Goal: Information Seeking & Learning: Learn about a topic

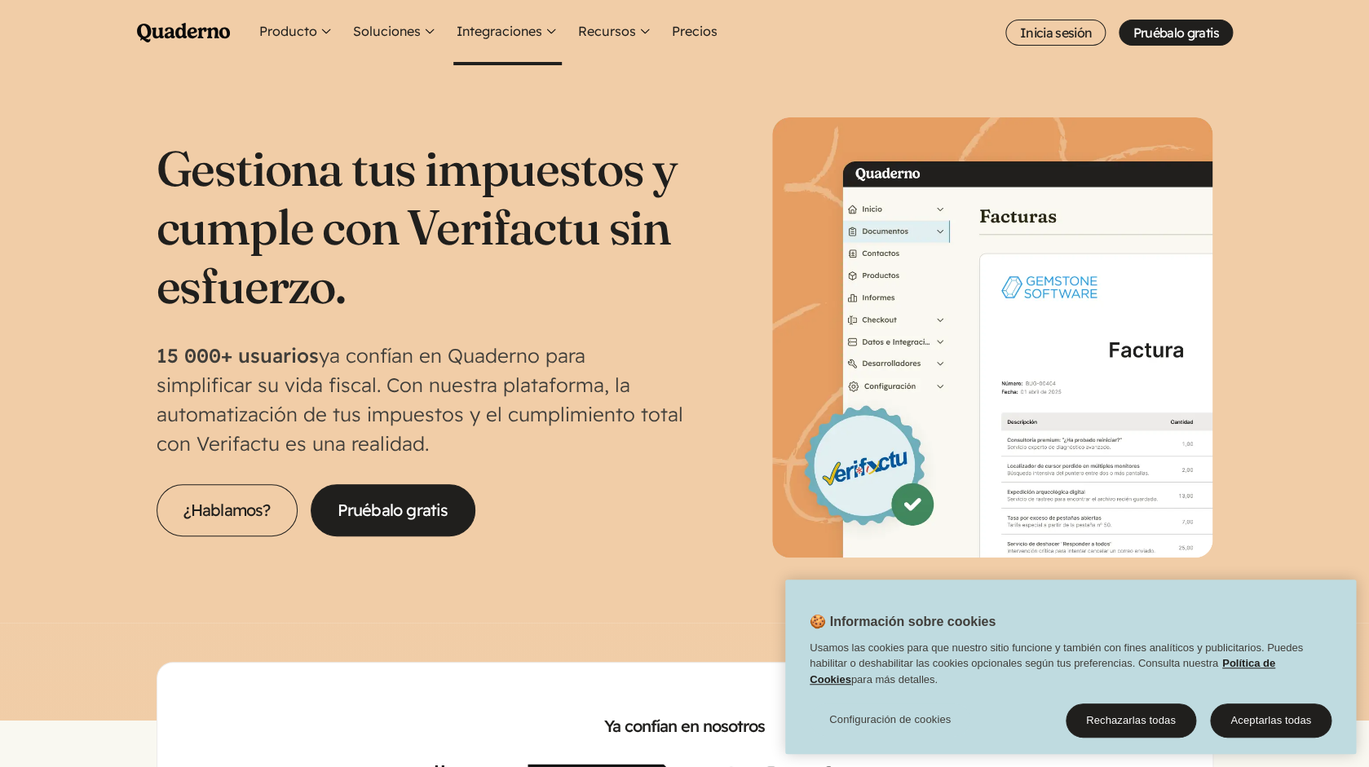
click at [467, 28] on button "Integraciones" at bounding box center [507, 32] width 108 height 65
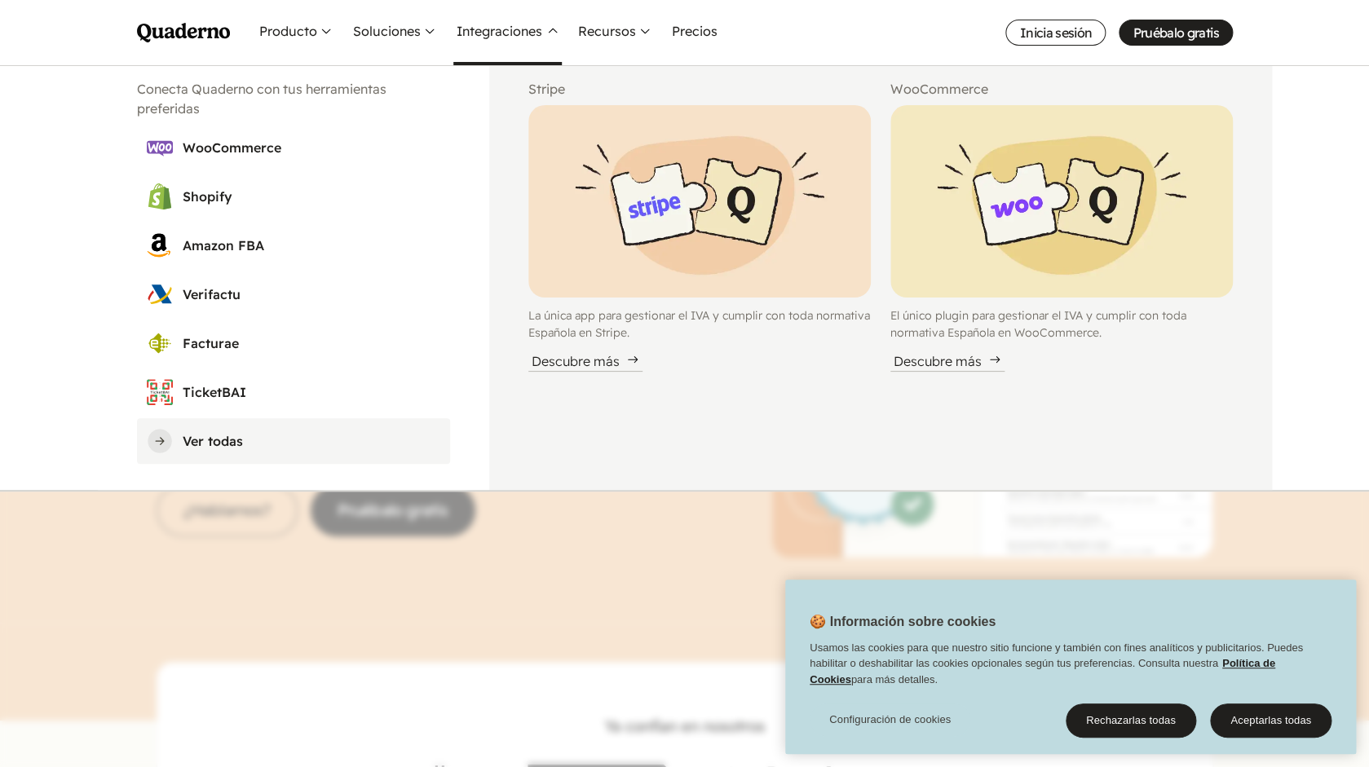
click at [232, 439] on h3 "Ver todas" at bounding box center [312, 441] width 258 height 20
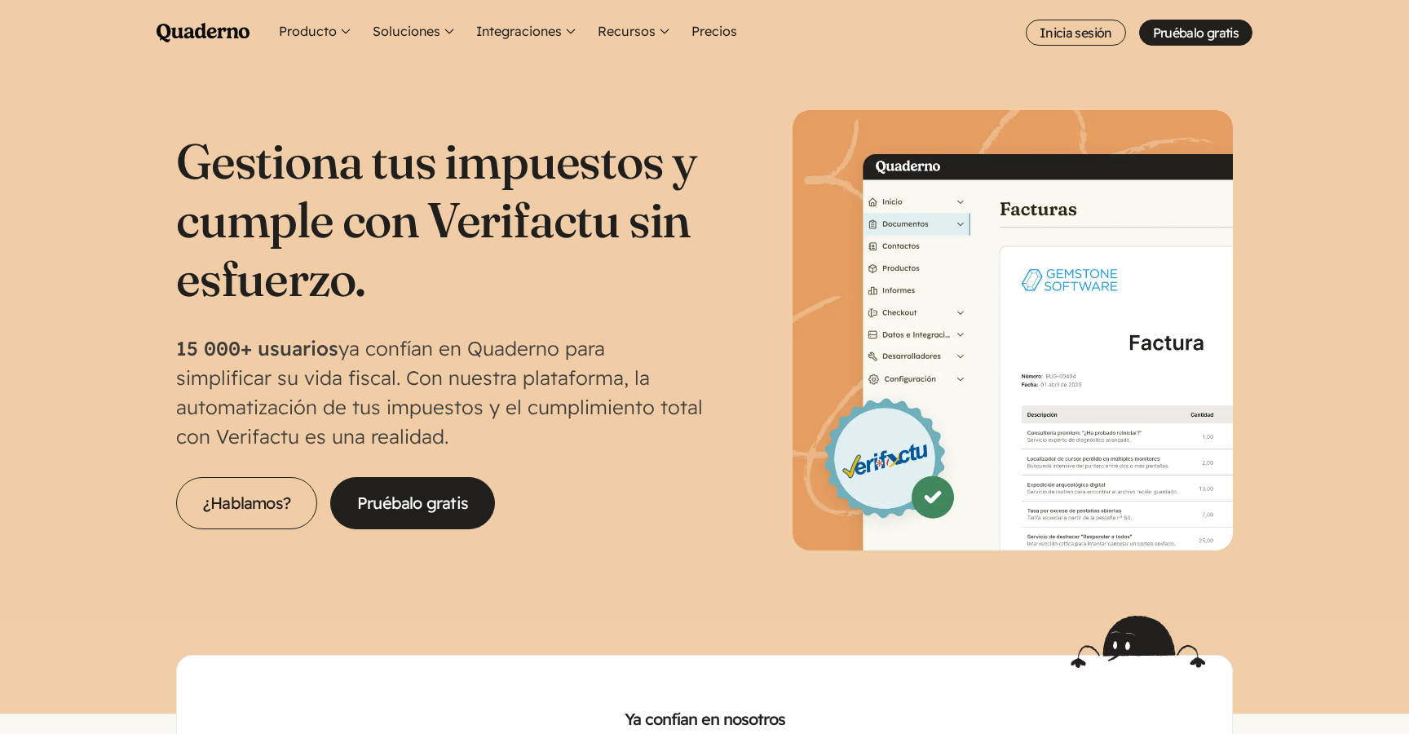
scroll to position [9, 0]
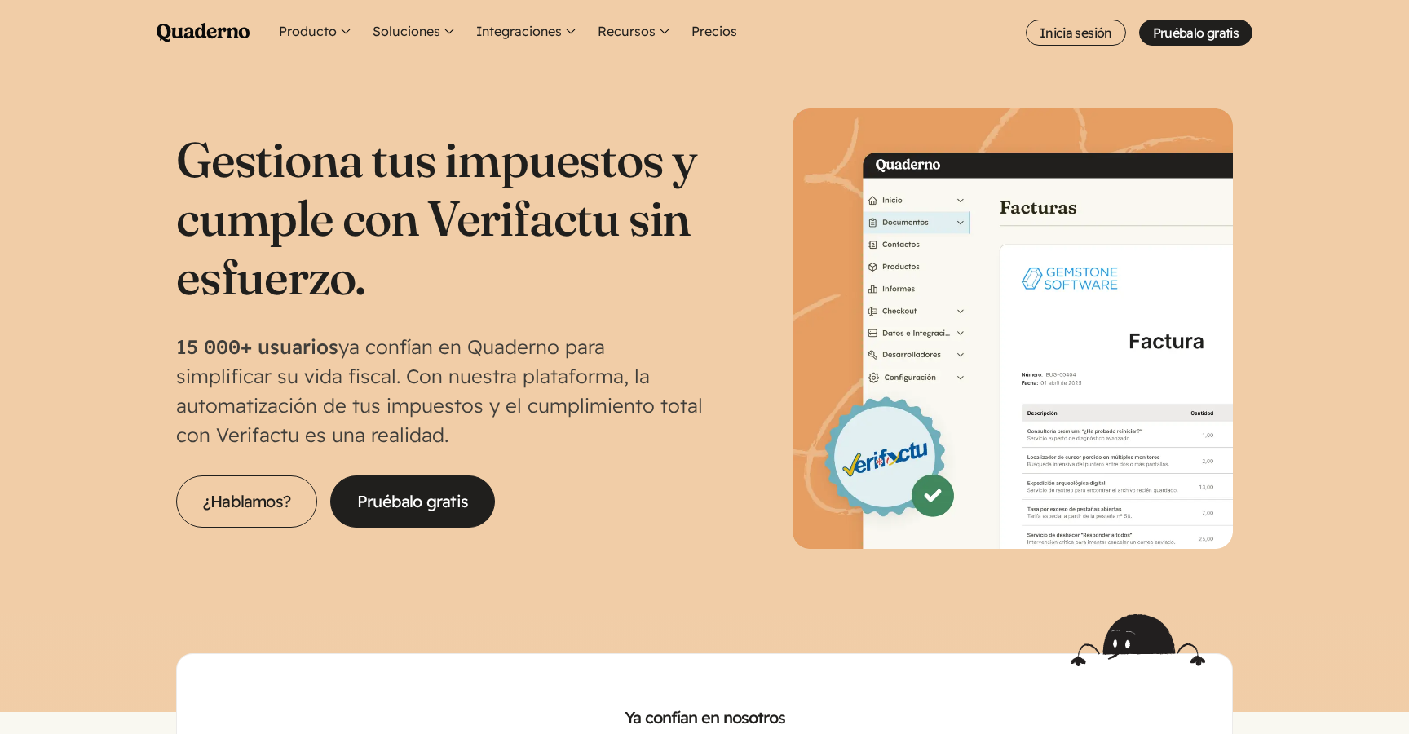
click at [503, 223] on h1 "Gestiona tus impuestos y cumple con Verifactu sin esfuerzo." at bounding box center [440, 218] width 528 height 176
copy h1 "Verifactu"
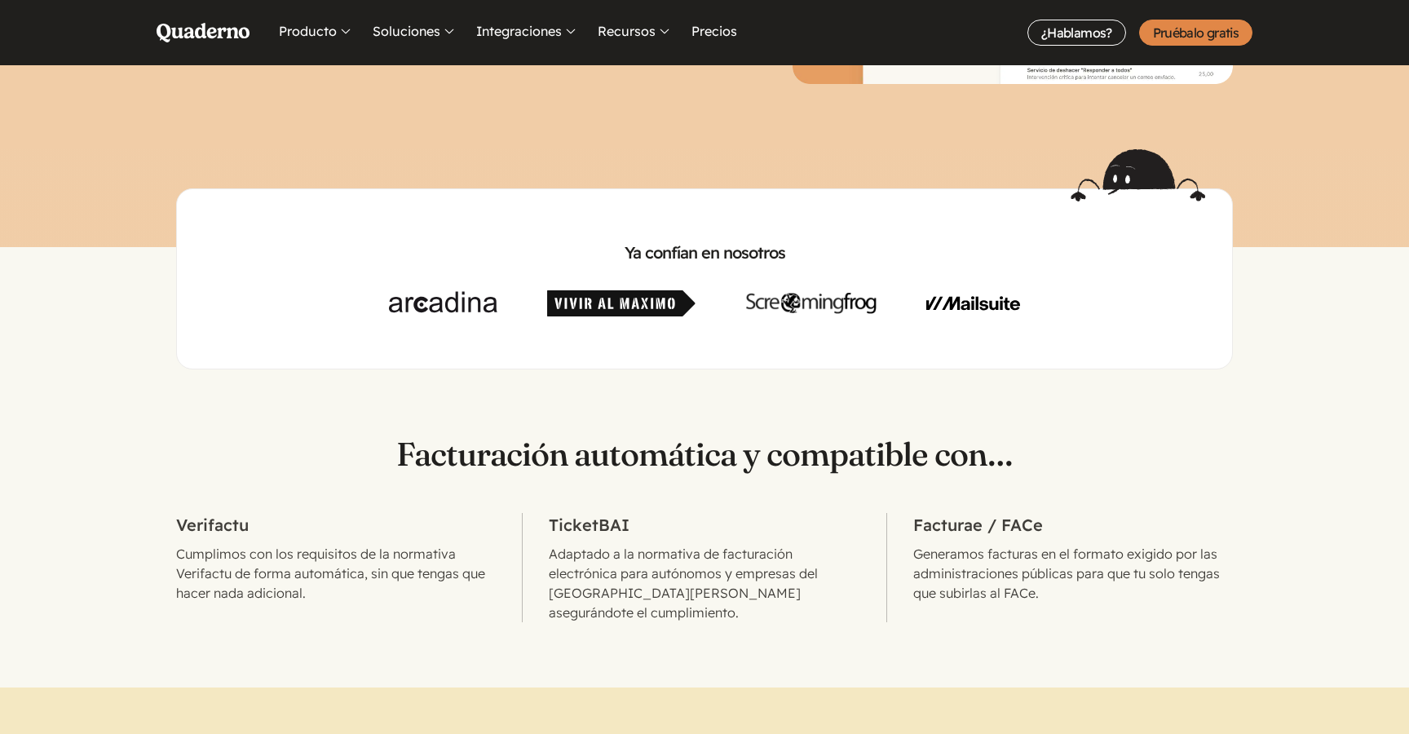
scroll to position [475, 0]
drag, startPoint x: 735, startPoint y: 254, endPoint x: 799, endPoint y: 254, distance: 63.6
click at [799, 254] on h2 "Ya confían en nosotros" at bounding box center [704, 251] width 1003 height 23
click at [959, 303] on img at bounding box center [973, 302] width 94 height 26
click at [811, 306] on img at bounding box center [811, 302] width 130 height 26
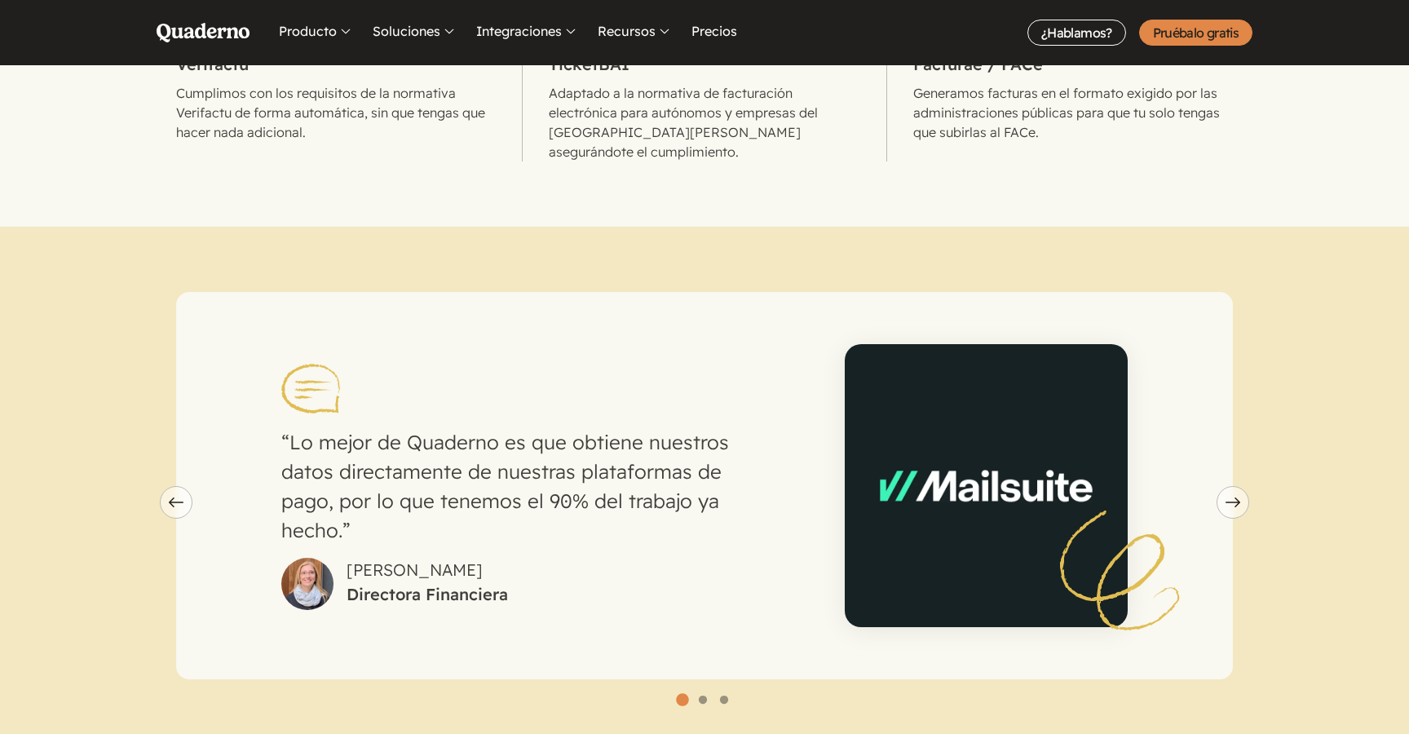
scroll to position [1009, 0]
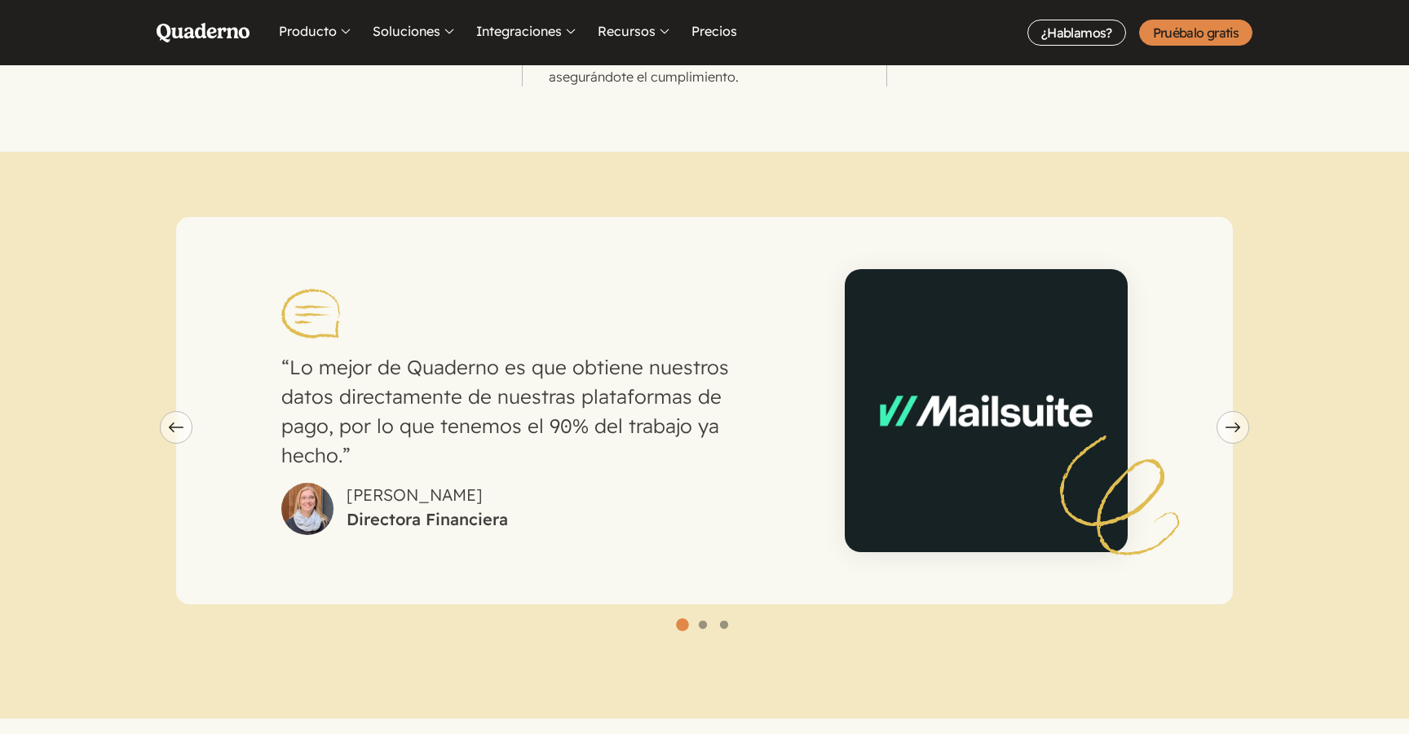
click at [692, 620] on ul "Go to slide 1 Go to slide 2 Go to slide 3" at bounding box center [704, 628] width 1056 height 16
click at [703, 625] on span "carousel" at bounding box center [703, 625] width 0 height 0
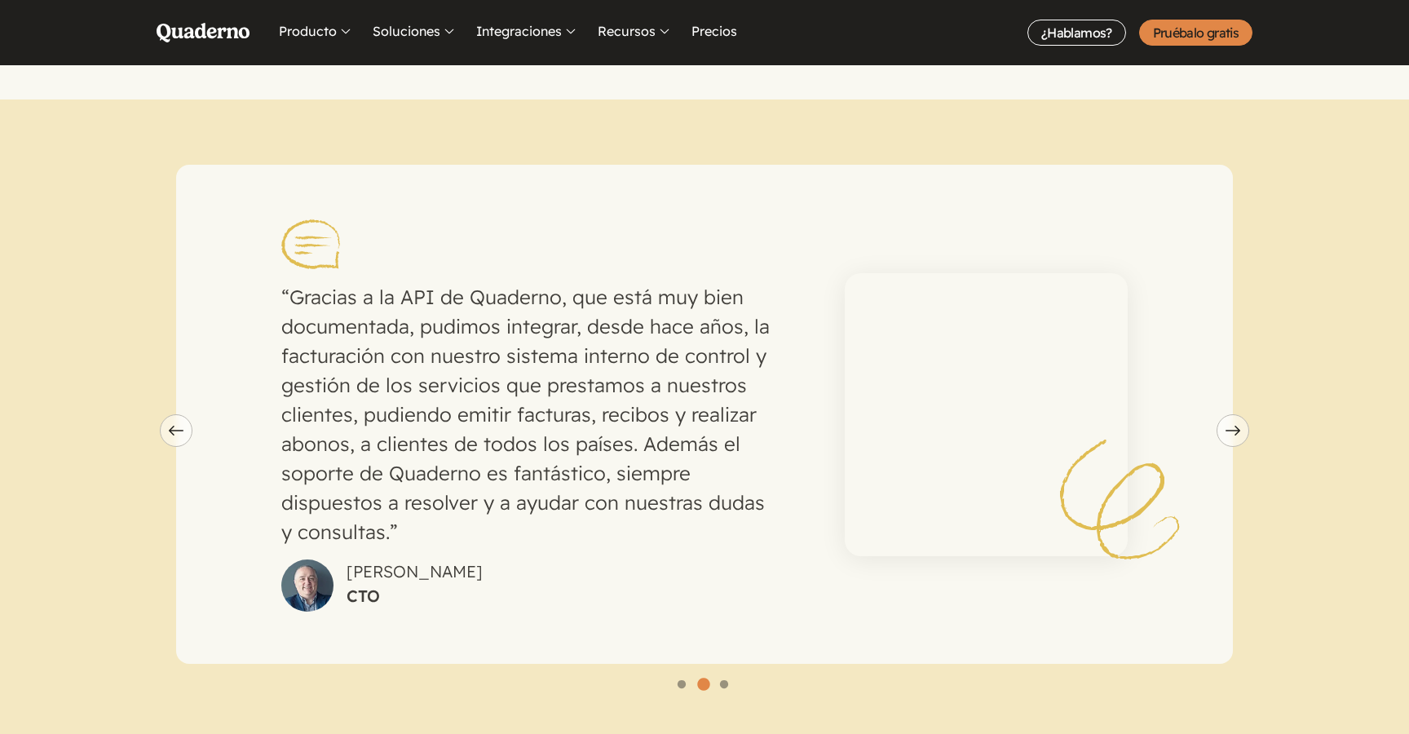
scroll to position [1066, 0]
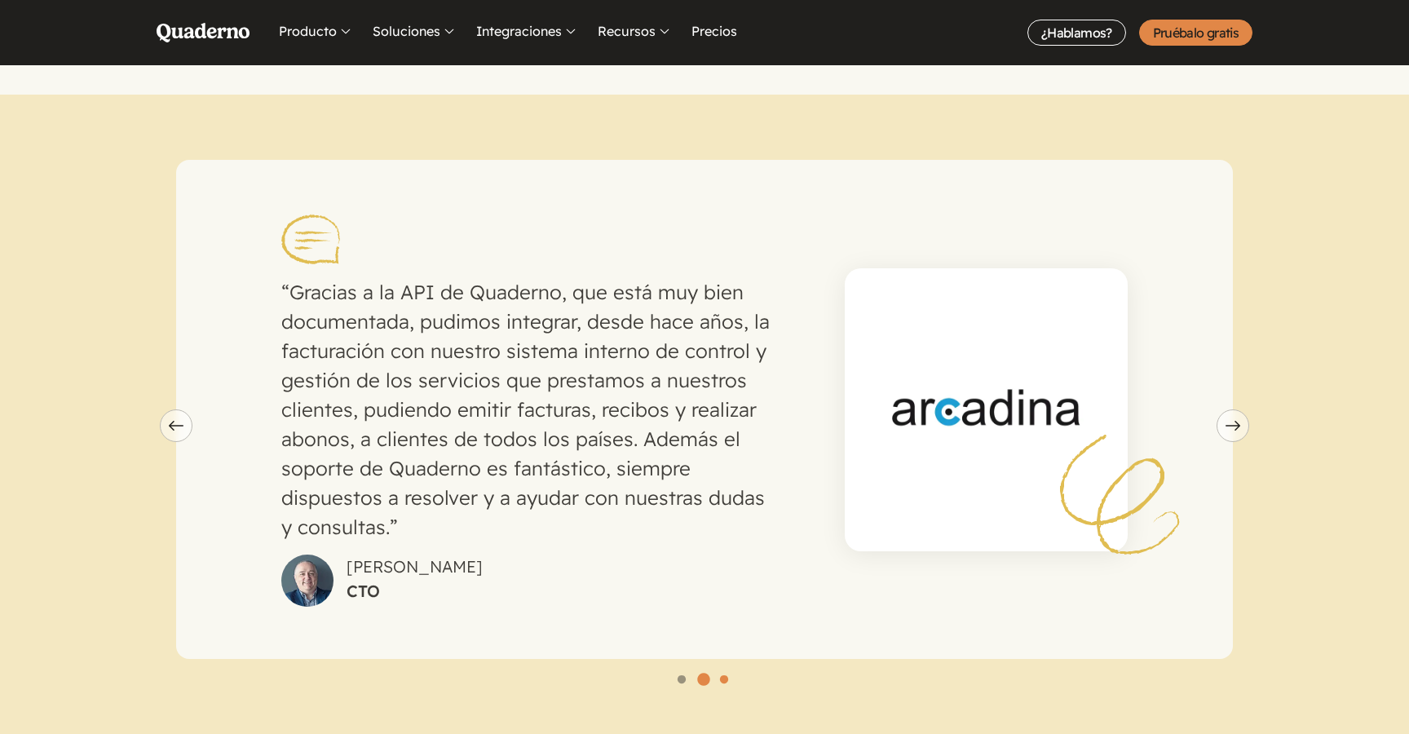
click at [724, 680] on span "carousel" at bounding box center [724, 680] width 0 height 0
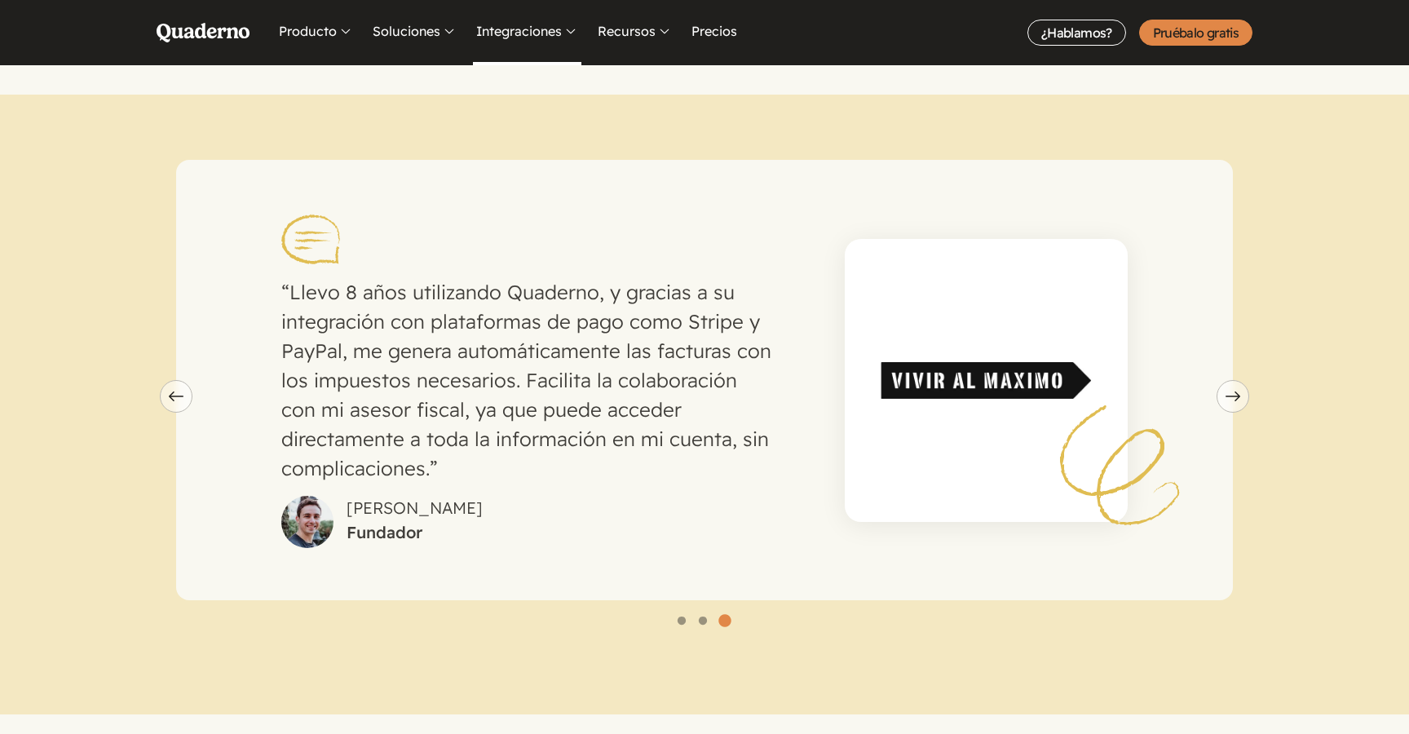
click at [500, 39] on button "Integraciones" at bounding box center [527, 32] width 108 height 65
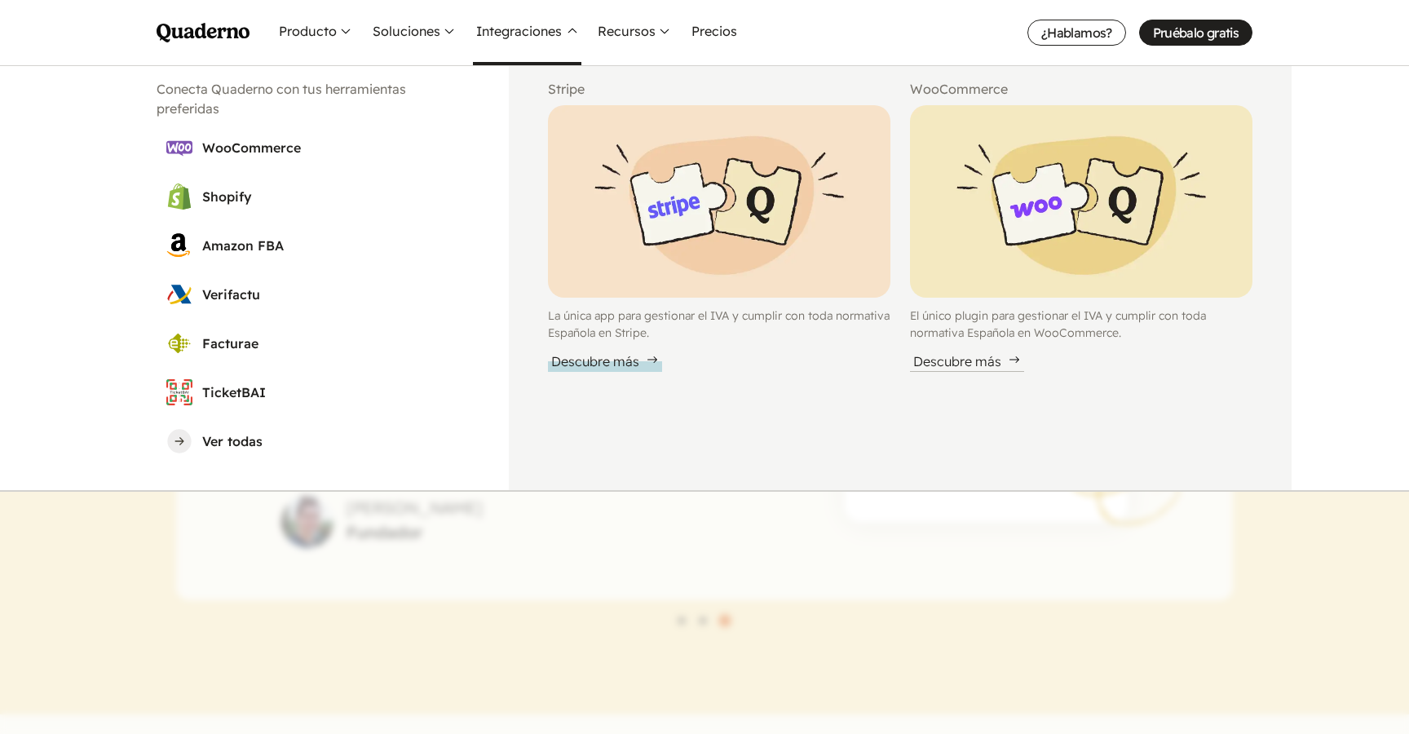
click at [609, 355] on div "Descubre más" at bounding box center [605, 361] width 114 height 20
